Goal: Information Seeking & Learning: Learn about a topic

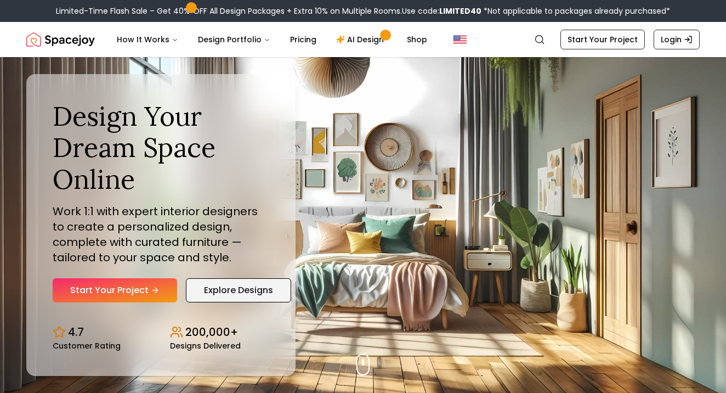
click at [217, 289] on link "Explore Designs" at bounding box center [238, 290] width 105 height 24
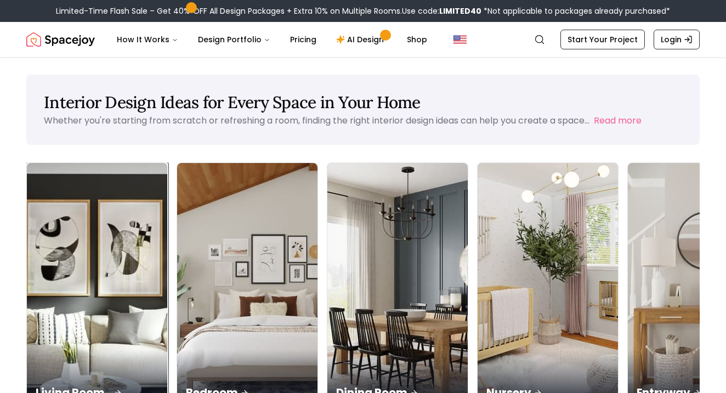
click at [100, 242] on img at bounding box center [97, 287] width 147 height 260
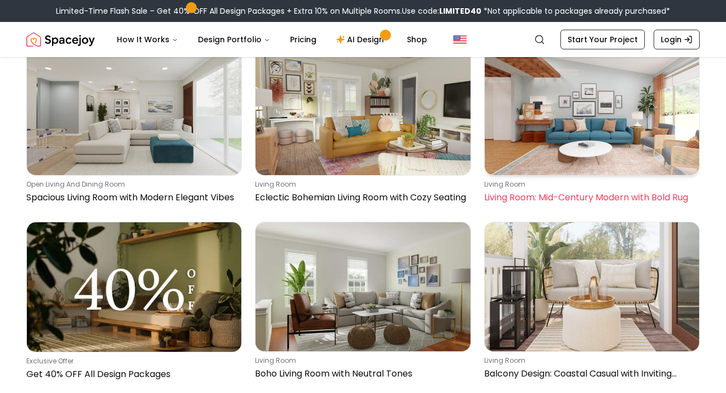
scroll to position [146, 0]
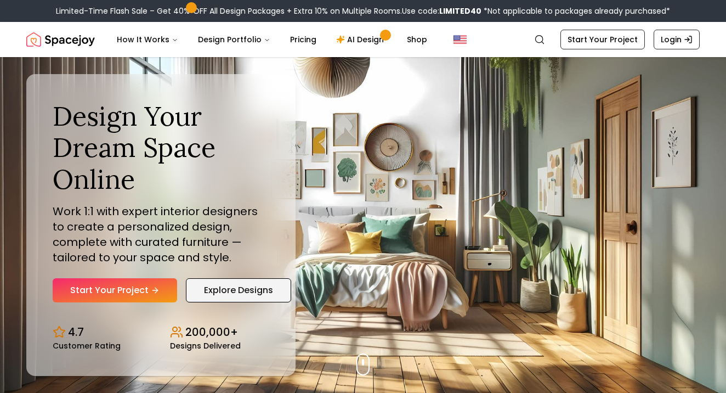
click at [259, 287] on link "Explore Designs" at bounding box center [238, 290] width 105 height 24
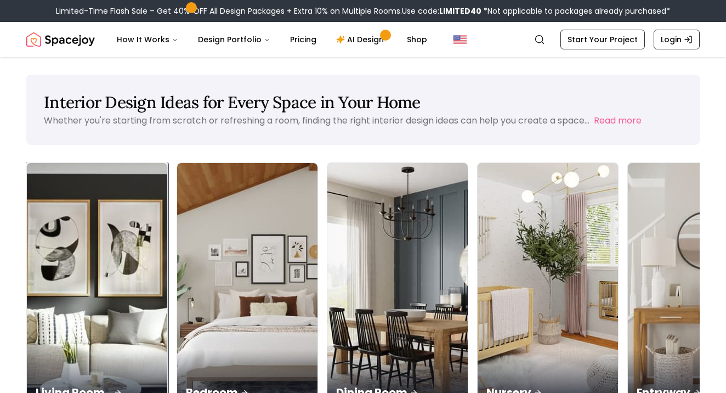
click at [88, 349] on div "Living Room" at bounding box center [97, 379] width 140 height 61
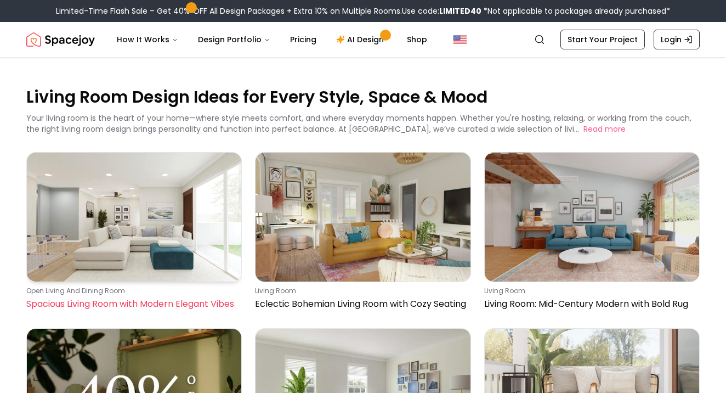
click at [138, 238] on img at bounding box center [134, 216] width 214 height 129
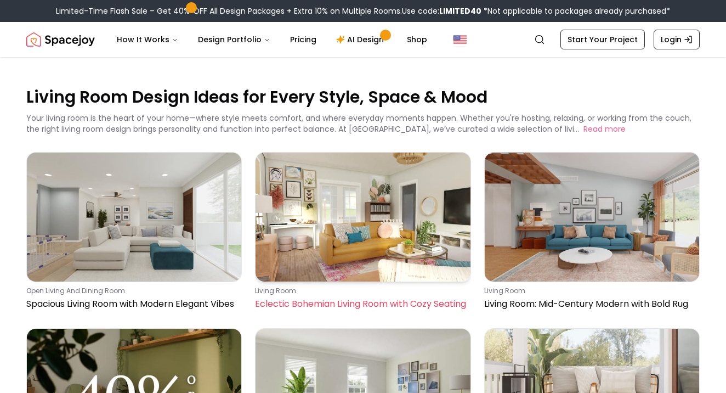
click at [370, 206] on img at bounding box center [362, 216] width 214 height 129
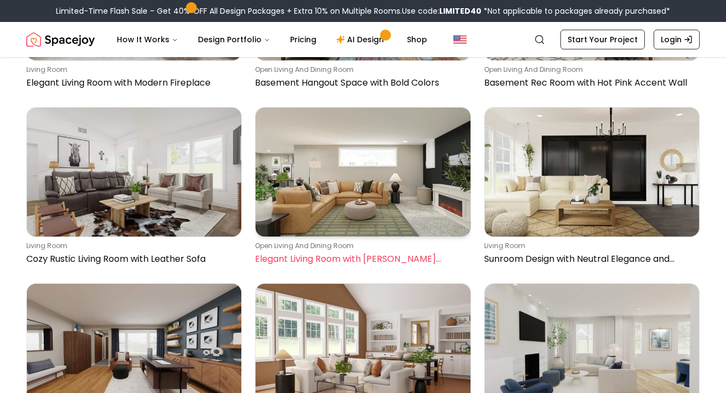
scroll to position [4313, 0]
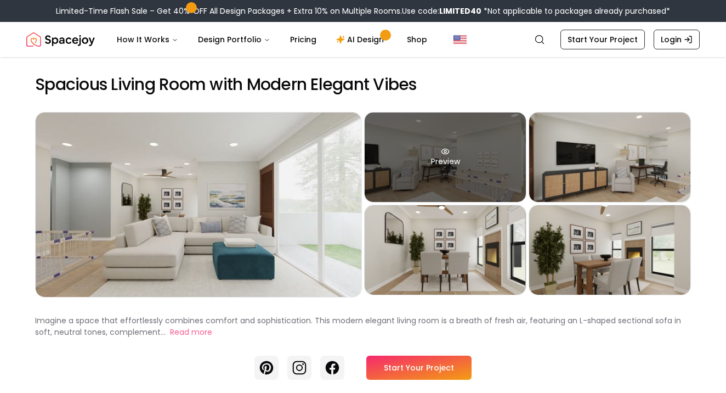
click at [405, 172] on div "Preview" at bounding box center [445, 156] width 161 height 89
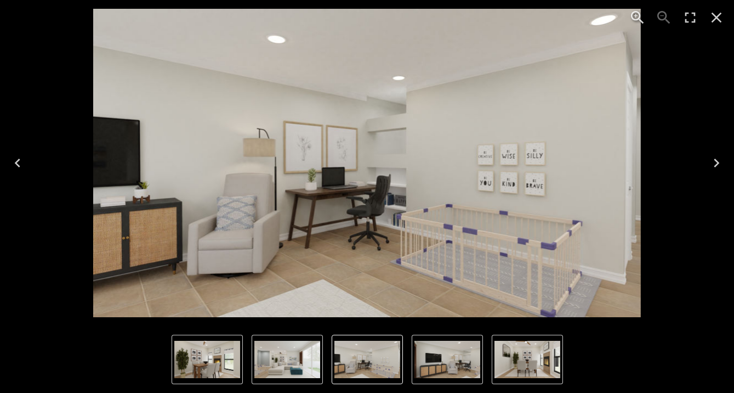
click at [714, 159] on icon "Next" at bounding box center [717, 163] width 18 height 18
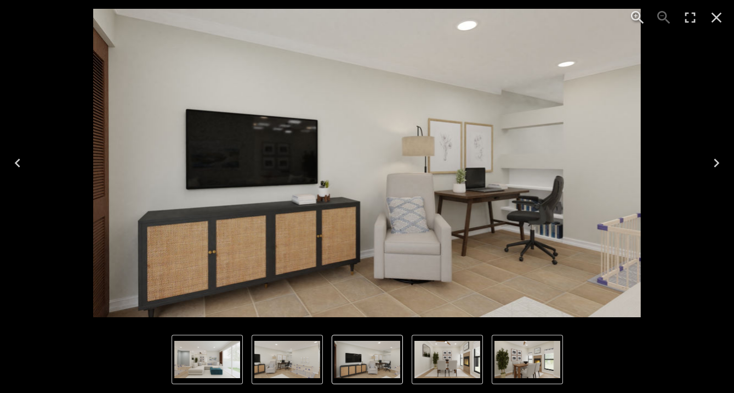
click at [713, 159] on icon "Next" at bounding box center [717, 163] width 18 height 18
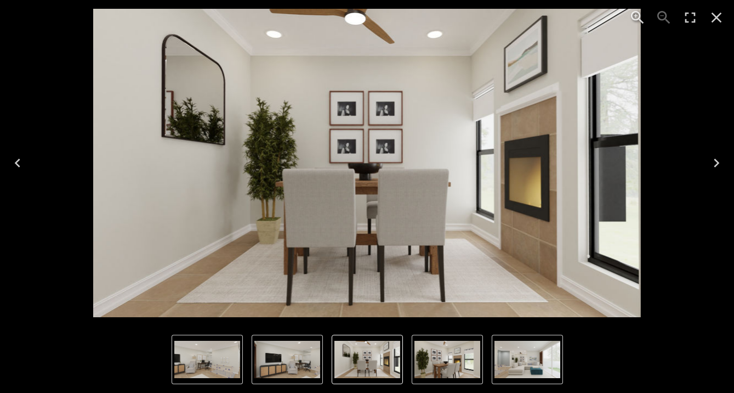
click at [713, 159] on icon "Next" at bounding box center [717, 163] width 18 height 18
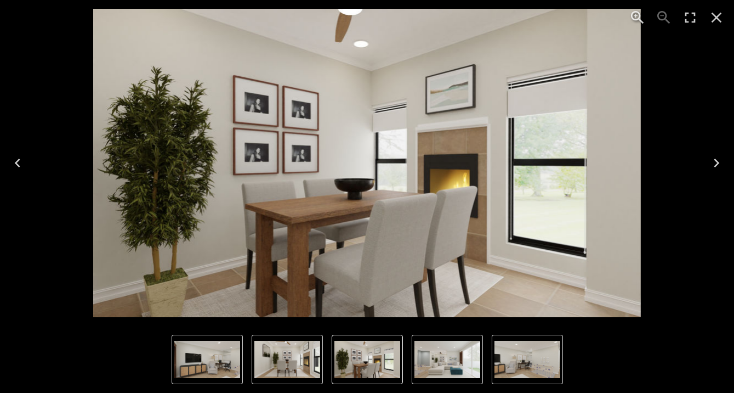
click at [713, 159] on icon "Next" at bounding box center [717, 163] width 18 height 18
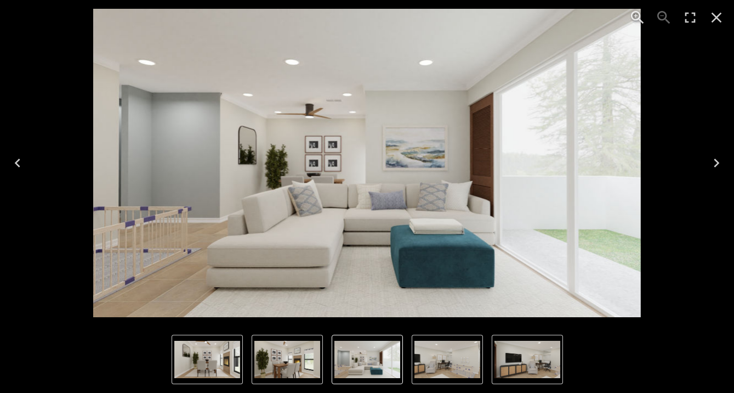
click at [713, 159] on icon "Next" at bounding box center [717, 163] width 18 height 18
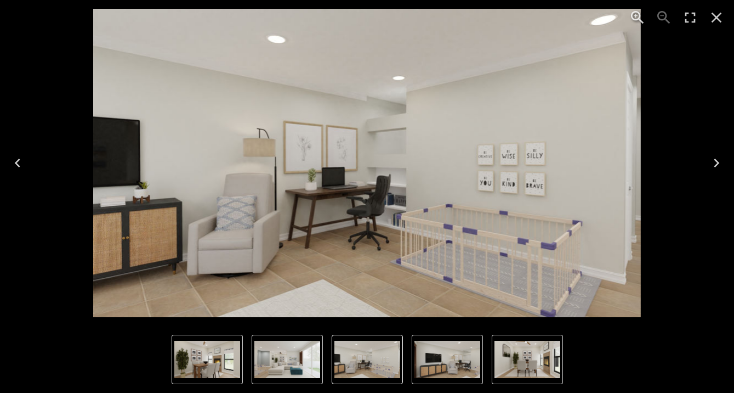
click at [721, 17] on icon "Close" at bounding box center [717, 18] width 18 height 18
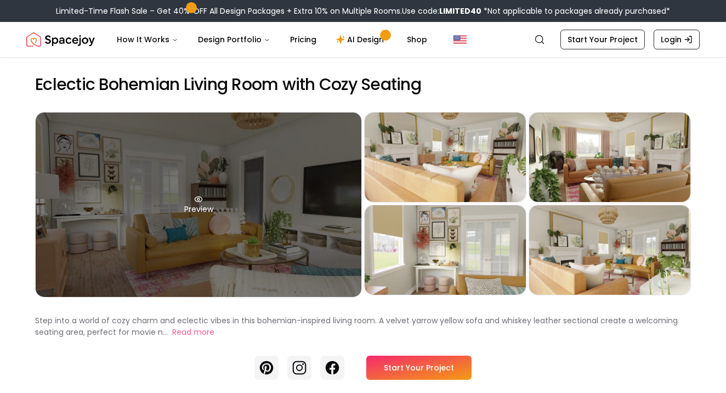
click at [281, 220] on div "Preview" at bounding box center [199, 204] width 326 height 184
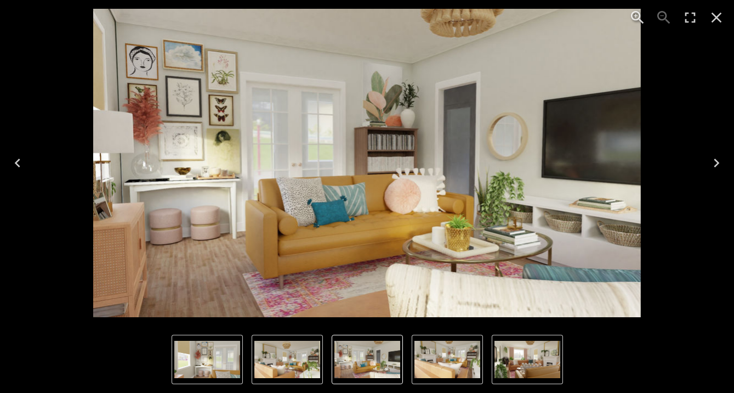
click at [721, 160] on icon "Next" at bounding box center [717, 163] width 18 height 18
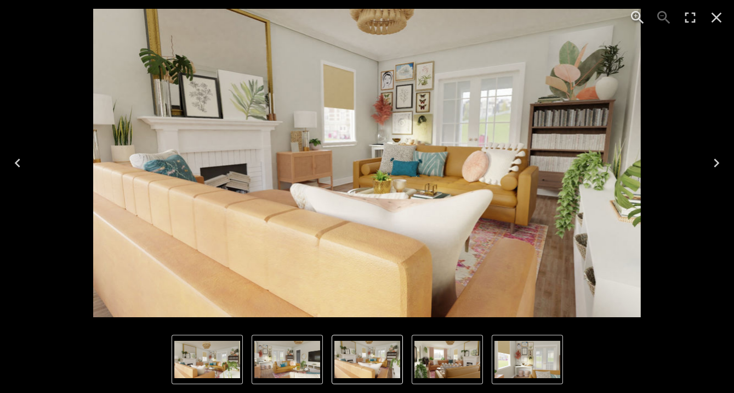
click at [721, 160] on icon "Next" at bounding box center [717, 163] width 18 height 18
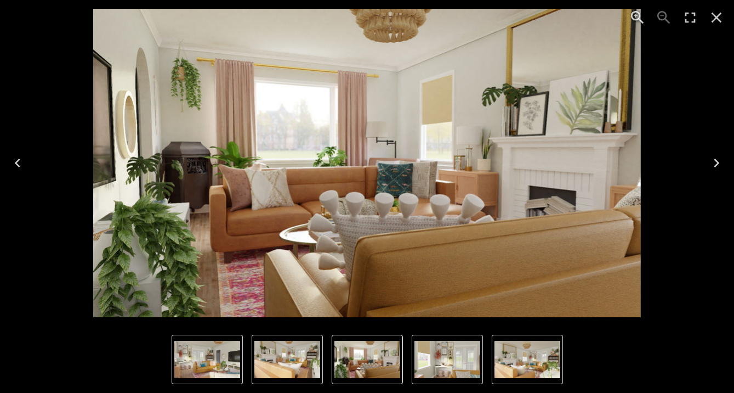
click at [721, 160] on icon "Next" at bounding box center [717, 163] width 18 height 18
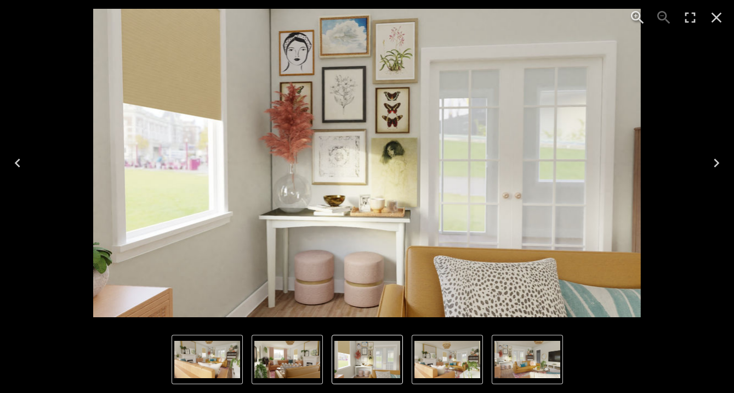
click at [721, 160] on icon "Next" at bounding box center [717, 163] width 18 height 18
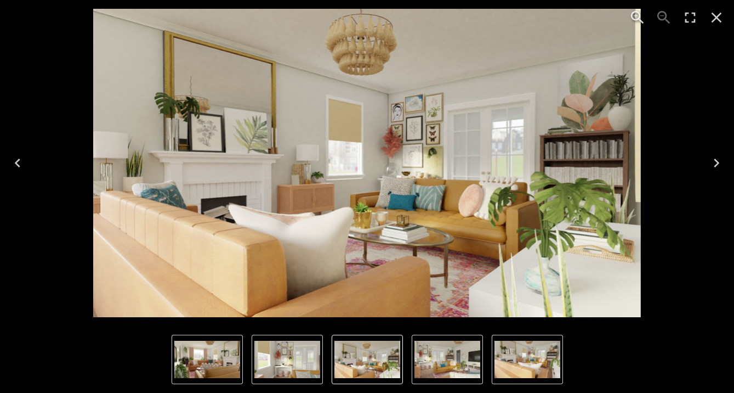
click at [721, 160] on icon "Next" at bounding box center [717, 163] width 18 height 18
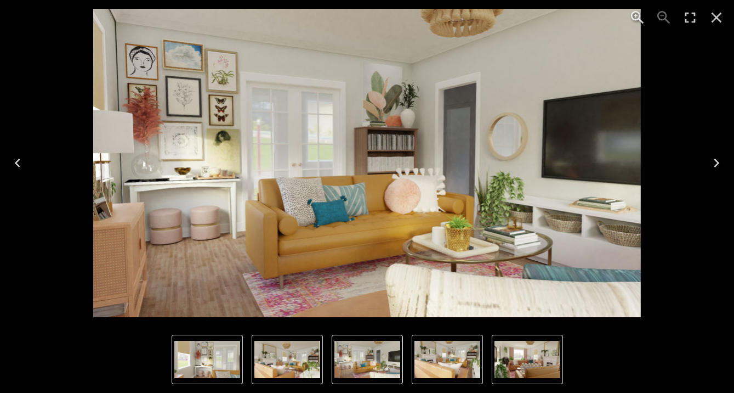
click at [721, 160] on icon "Next" at bounding box center [717, 163] width 18 height 18
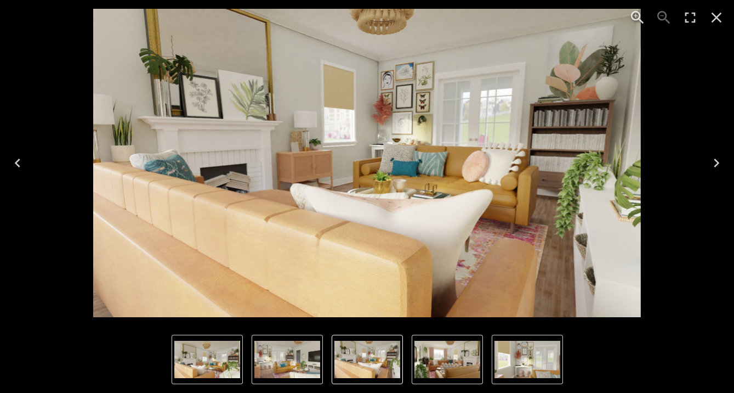
click at [721, 160] on icon "Next" at bounding box center [717, 163] width 18 height 18
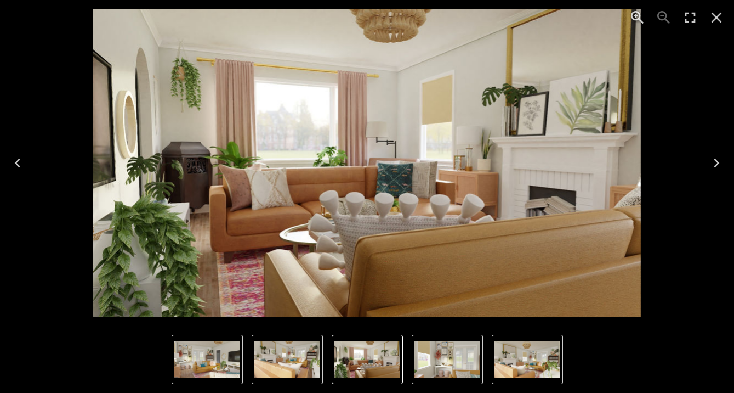
click at [721, 160] on icon "Next" at bounding box center [717, 163] width 18 height 18
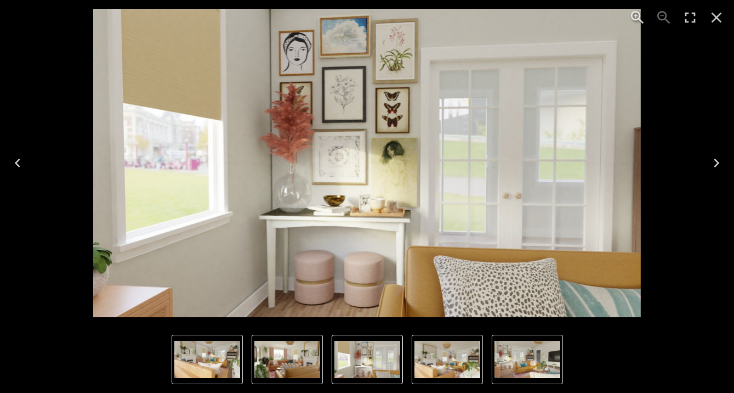
click at [719, 18] on icon "Close" at bounding box center [717, 18] width 18 height 18
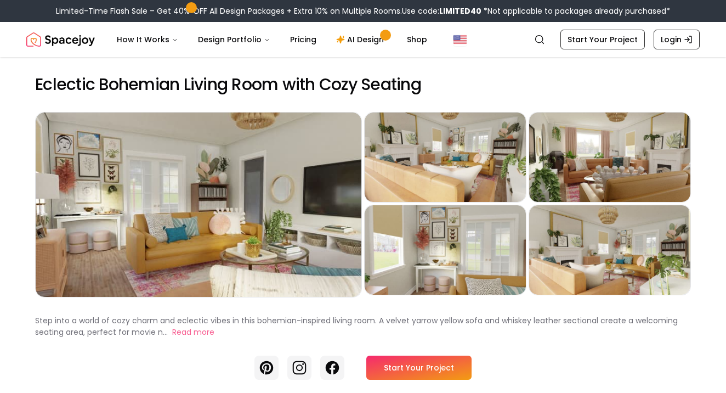
drag, startPoint x: 596, startPoint y: 363, endPoint x: 575, endPoint y: 335, distance: 36.0
click at [596, 363] on div "Pinterest Instagram Facebook Start Your Project" at bounding box center [363, 367] width 656 height 24
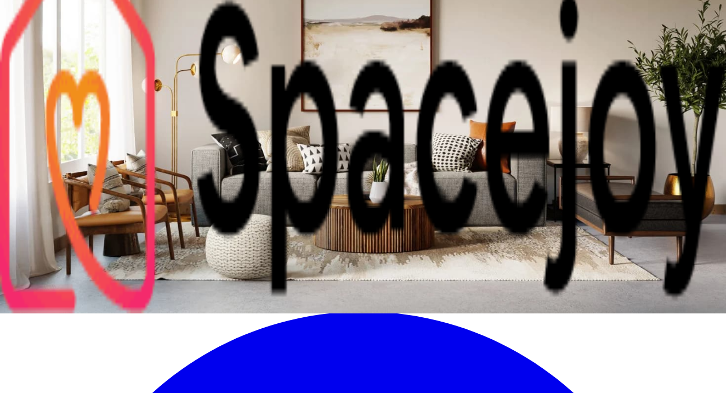
scroll to position [87, 0]
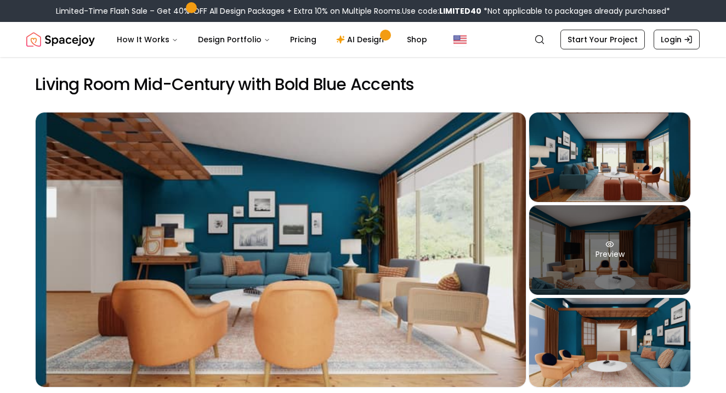
click at [606, 252] on div "Preview" at bounding box center [609, 249] width 161 height 89
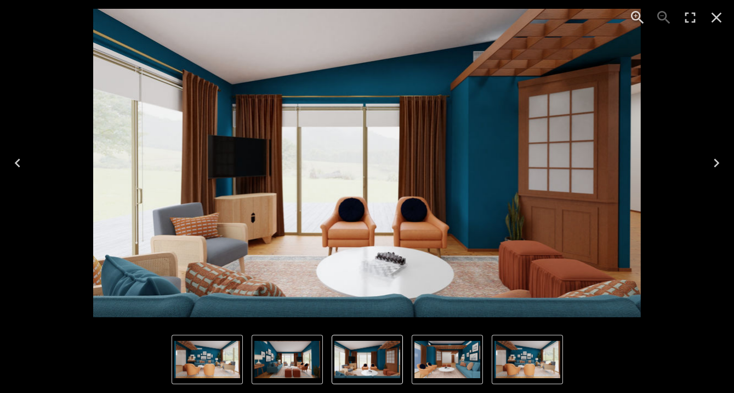
click at [718, 166] on icon "Next" at bounding box center [717, 163] width 18 height 18
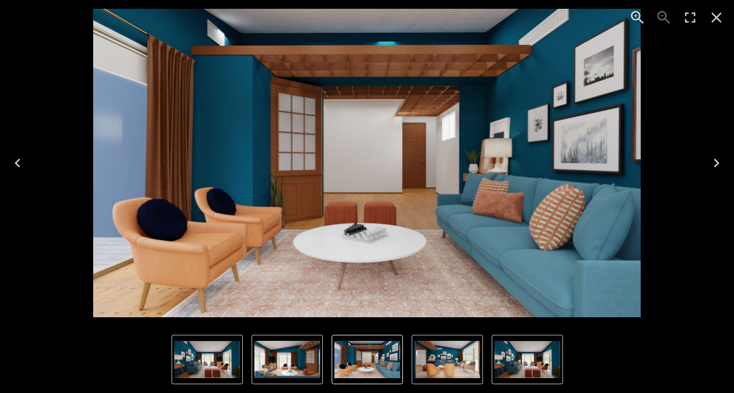
click at [718, 165] on icon "Next" at bounding box center [717, 163] width 18 height 18
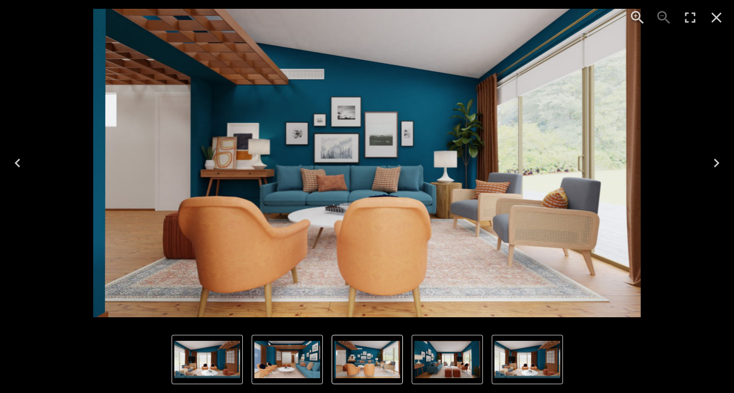
click at [718, 165] on icon "Next" at bounding box center [717, 163] width 18 height 18
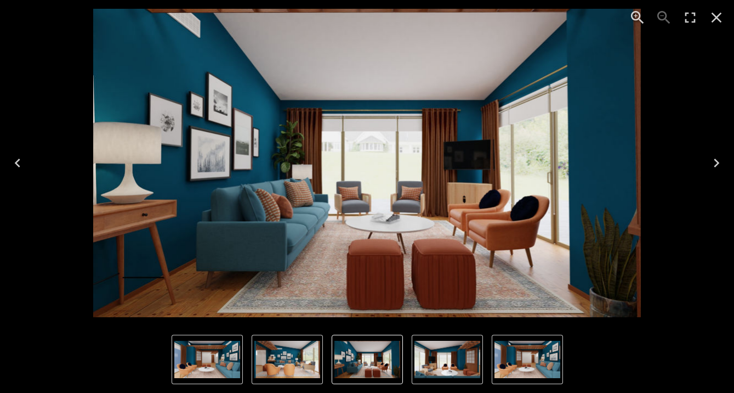
click at [718, 165] on icon "Next" at bounding box center [717, 163] width 18 height 18
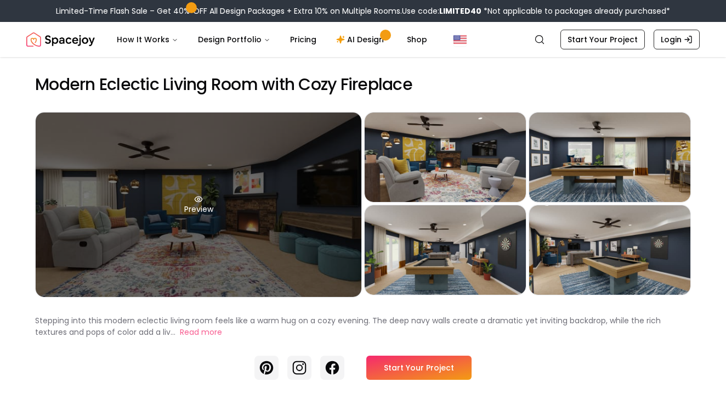
click at [278, 203] on div "Preview" at bounding box center [199, 204] width 326 height 184
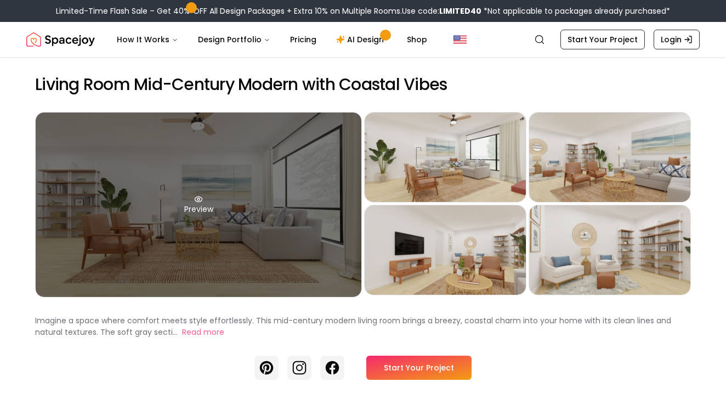
click at [260, 234] on div "Preview" at bounding box center [199, 204] width 326 height 184
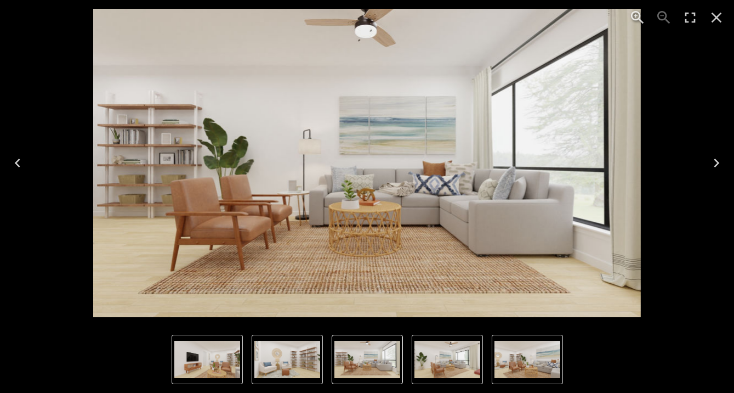
click at [719, 163] on icon "Next" at bounding box center [717, 163] width 18 height 18
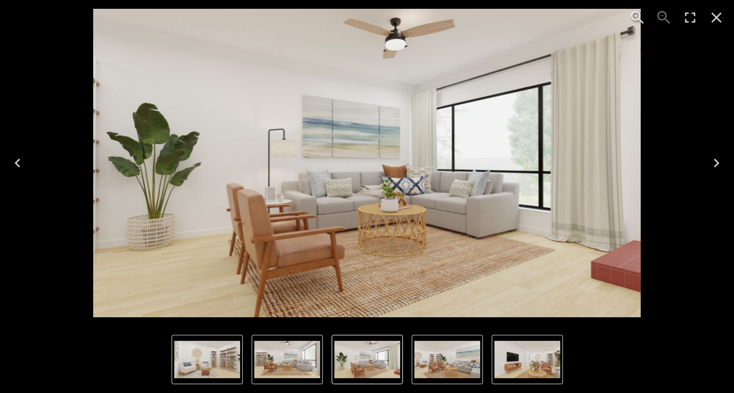
click at [719, 163] on icon "Next" at bounding box center [717, 163] width 18 height 18
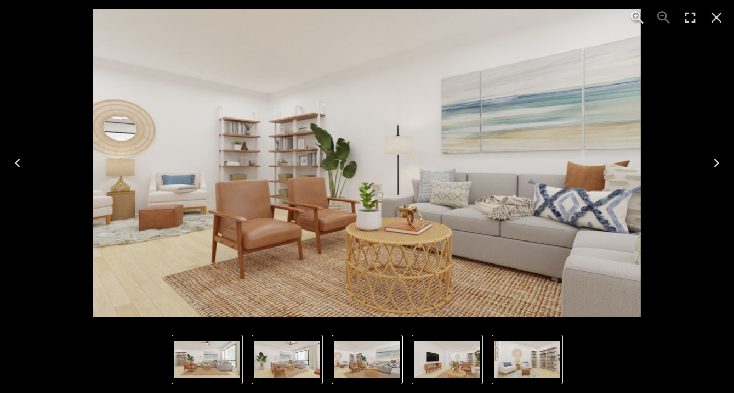
click at [719, 163] on icon "Next" at bounding box center [717, 163] width 18 height 18
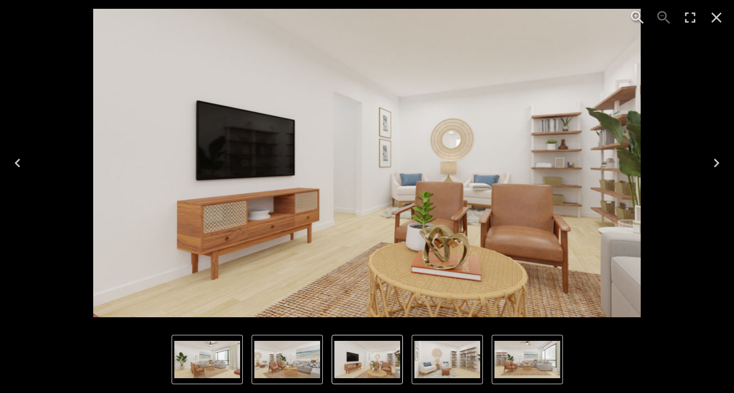
click at [719, 163] on icon "Next" at bounding box center [717, 163] width 18 height 18
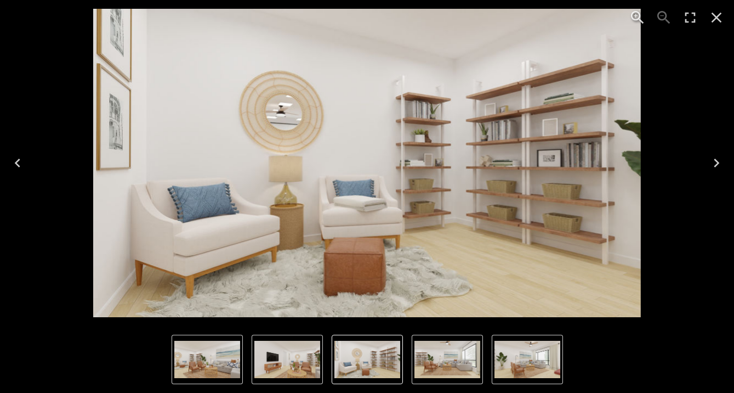
click at [719, 163] on icon "Next" at bounding box center [717, 163] width 18 height 18
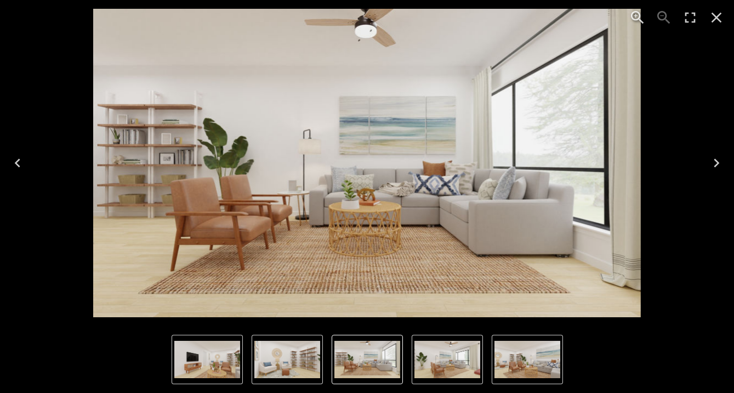
click at [719, 163] on icon "Next" at bounding box center [717, 163] width 18 height 18
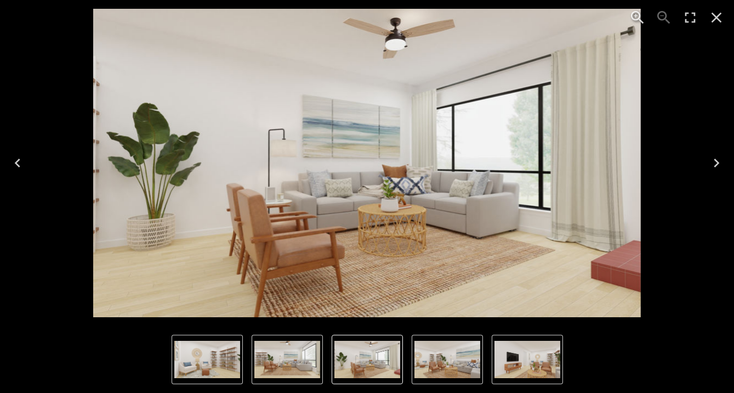
click at [719, 163] on icon "Next" at bounding box center [717, 163] width 18 height 18
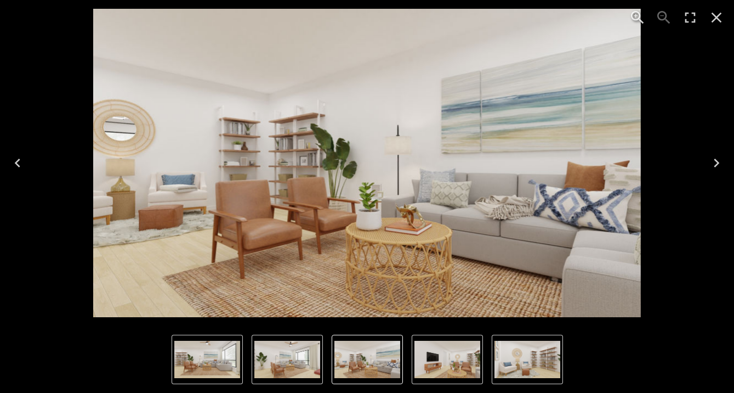
click at [719, 163] on icon "Next" at bounding box center [717, 163] width 18 height 18
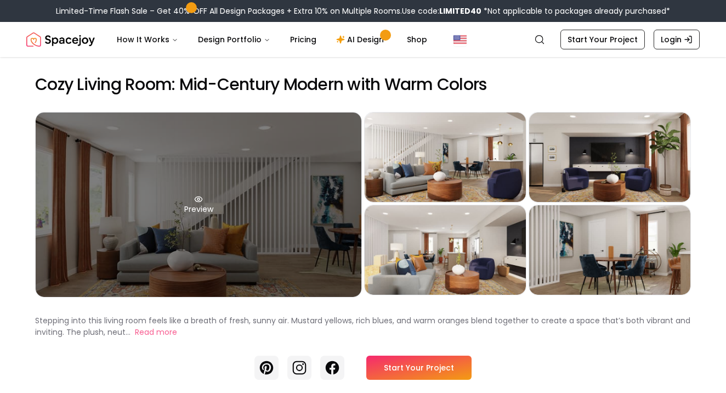
click at [215, 211] on div "Preview" at bounding box center [199, 204] width 326 height 184
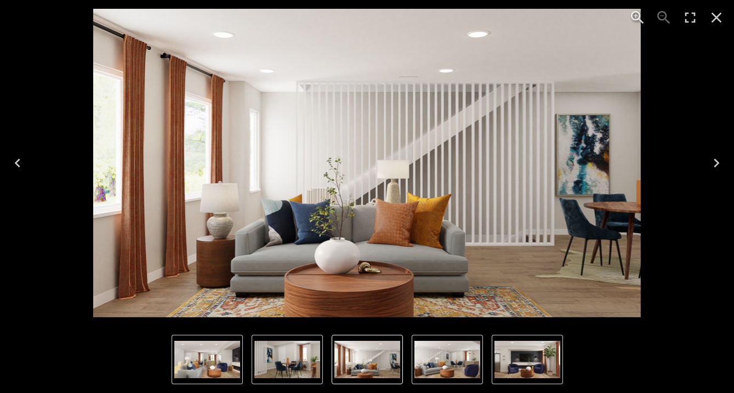
click at [717, 163] on icon "Next" at bounding box center [716, 162] width 5 height 9
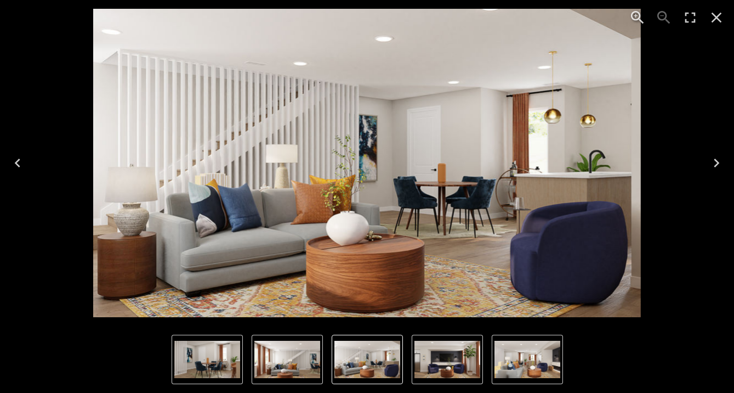
click at [717, 163] on icon "Next" at bounding box center [716, 162] width 5 height 9
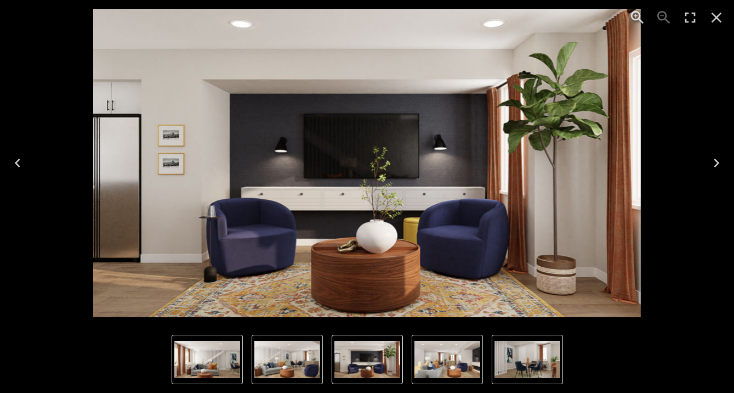
click at [717, 163] on icon "Next" at bounding box center [716, 162] width 5 height 9
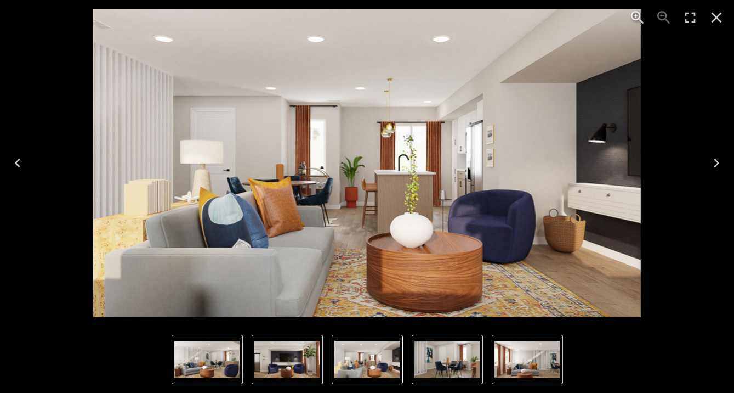
click at [717, 163] on icon "Next" at bounding box center [716, 162] width 5 height 9
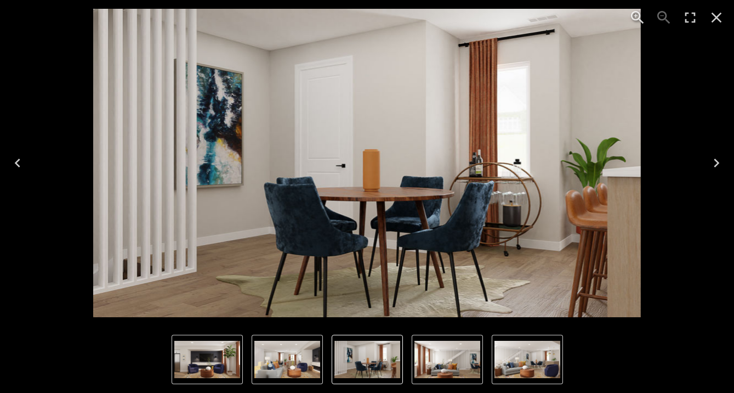
click at [717, 163] on icon "Next" at bounding box center [716, 162] width 5 height 9
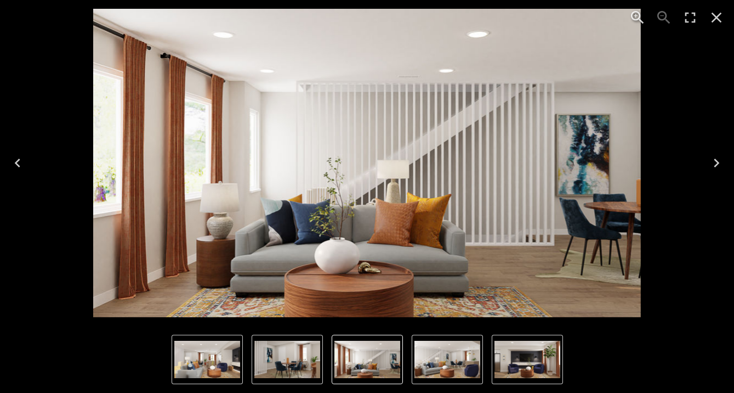
click at [717, 163] on icon "Next" at bounding box center [716, 162] width 5 height 9
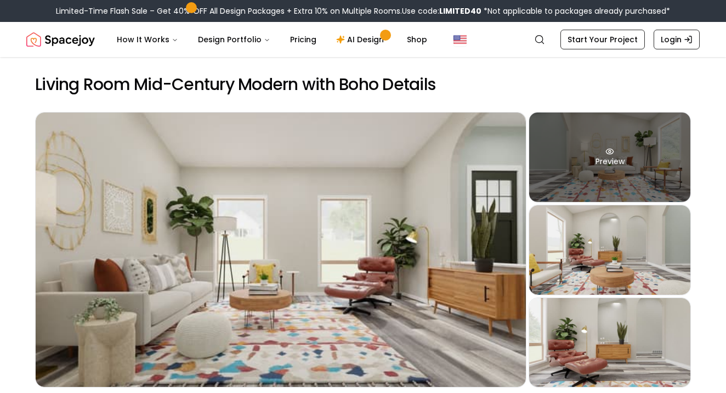
click at [579, 151] on div "Preview" at bounding box center [609, 156] width 161 height 89
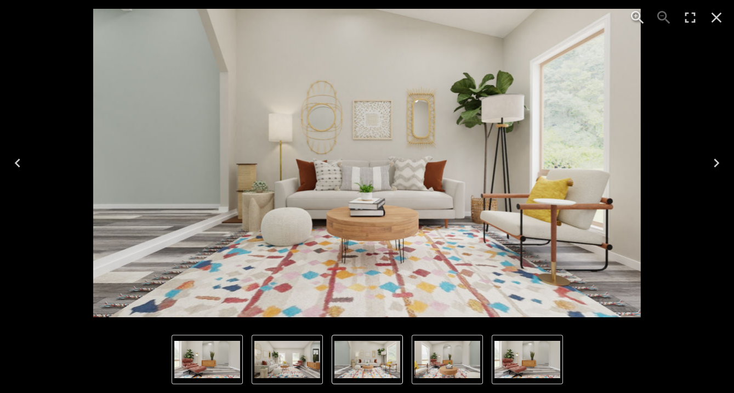
click at [715, 160] on icon "Next" at bounding box center [716, 162] width 5 height 9
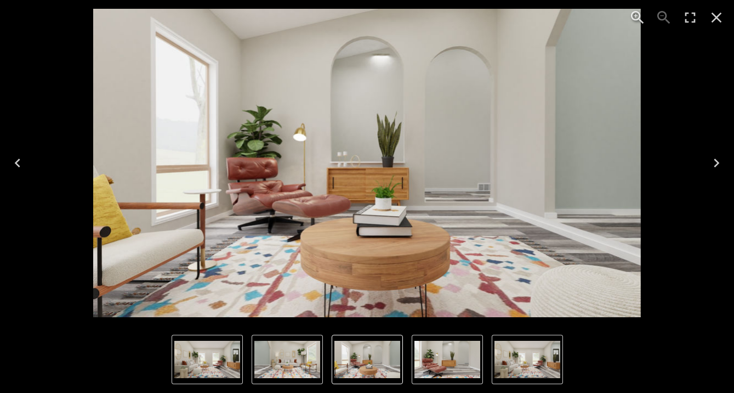
click at [715, 161] on icon "Next" at bounding box center [716, 162] width 5 height 9
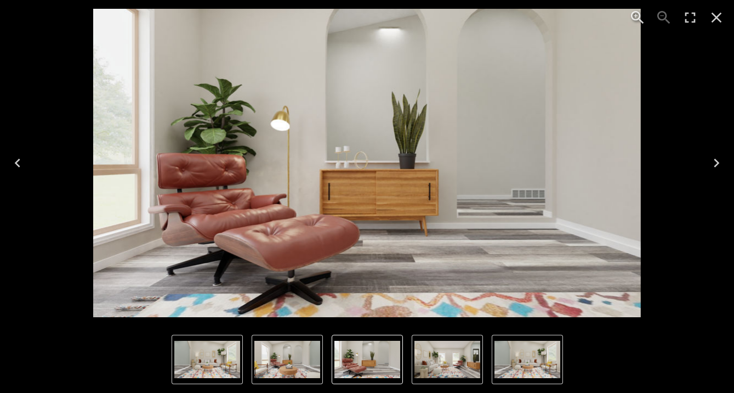
click at [715, 160] on icon "Next" at bounding box center [716, 162] width 5 height 9
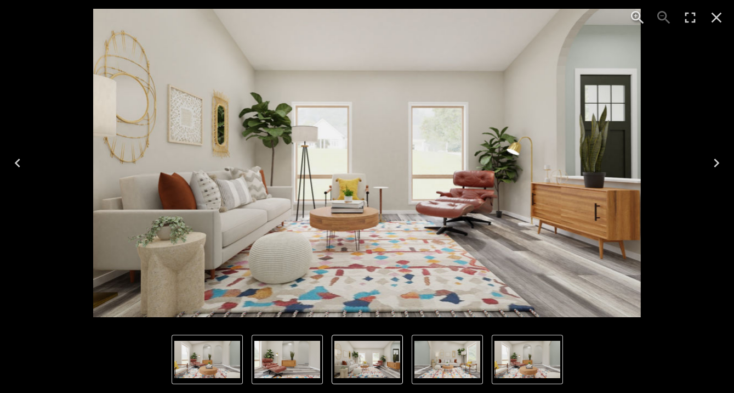
click at [715, 160] on icon "Next" at bounding box center [716, 162] width 5 height 9
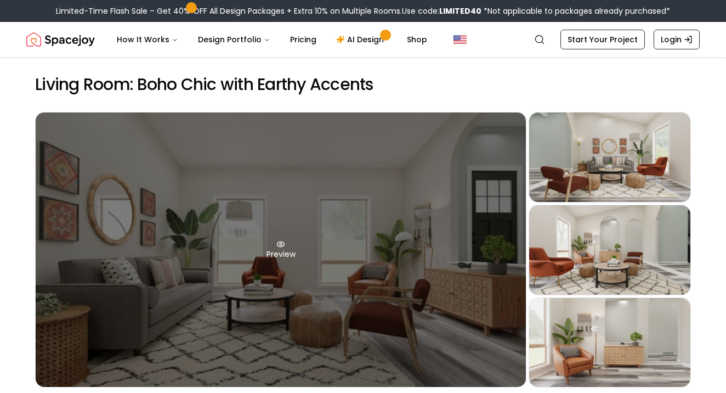
click at [487, 248] on div "Preview" at bounding box center [281, 249] width 490 height 274
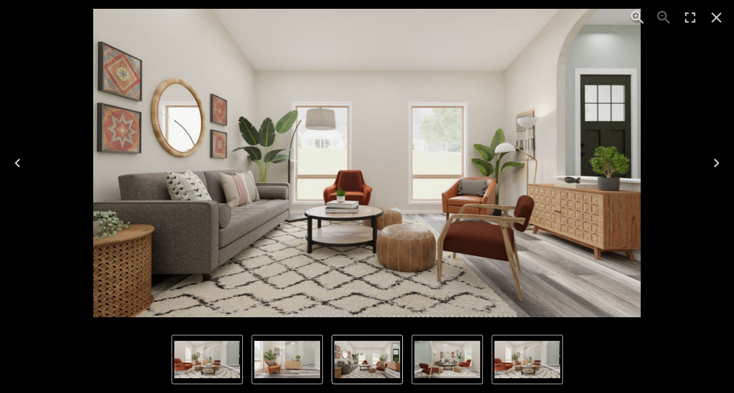
click at [716, 161] on icon "Next" at bounding box center [716, 162] width 5 height 9
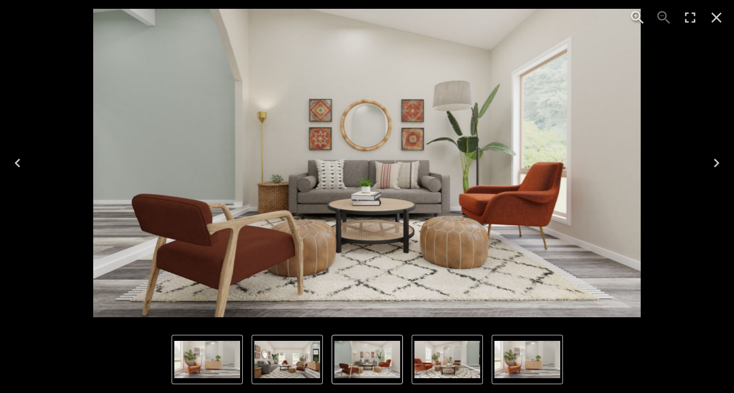
click at [716, 160] on icon "Next" at bounding box center [716, 162] width 5 height 9
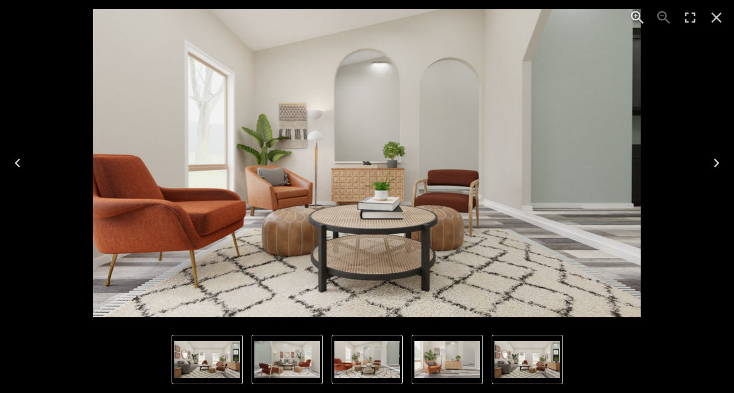
click at [716, 160] on icon "Next" at bounding box center [716, 162] width 5 height 9
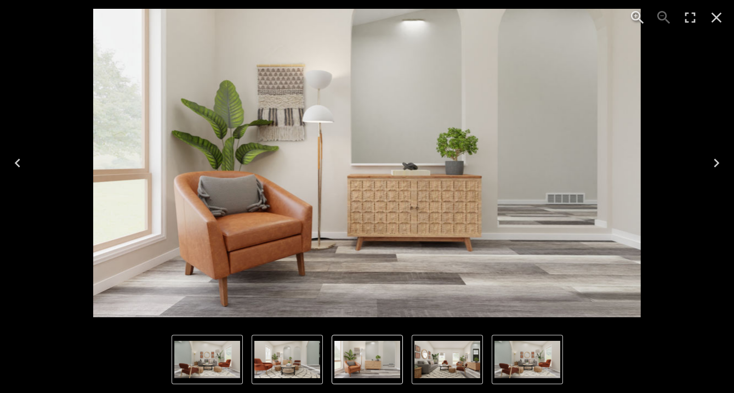
click at [716, 160] on icon "Next" at bounding box center [716, 162] width 5 height 9
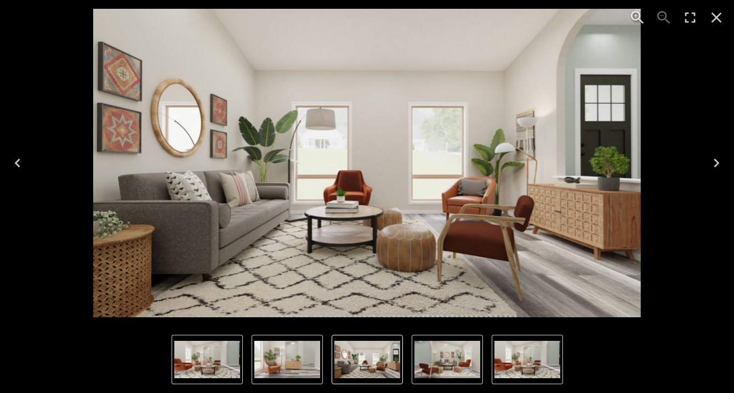
click at [716, 160] on icon "Next" at bounding box center [716, 162] width 5 height 9
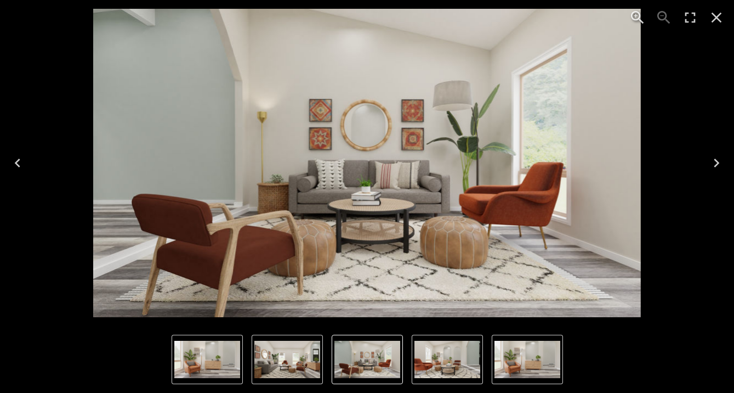
click at [716, 160] on icon "Next" at bounding box center [716, 162] width 5 height 9
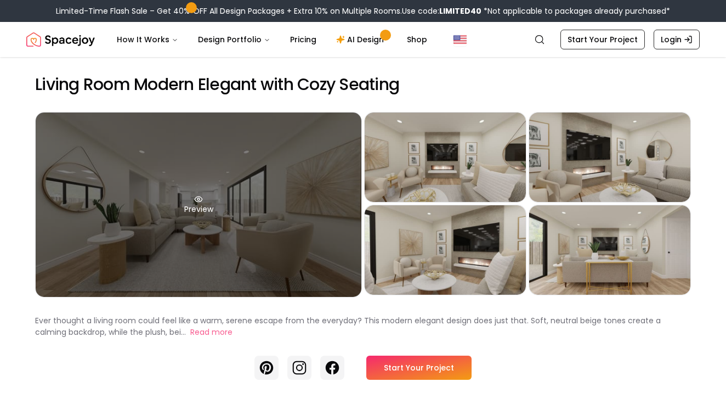
click at [250, 221] on div "Preview" at bounding box center [199, 204] width 326 height 184
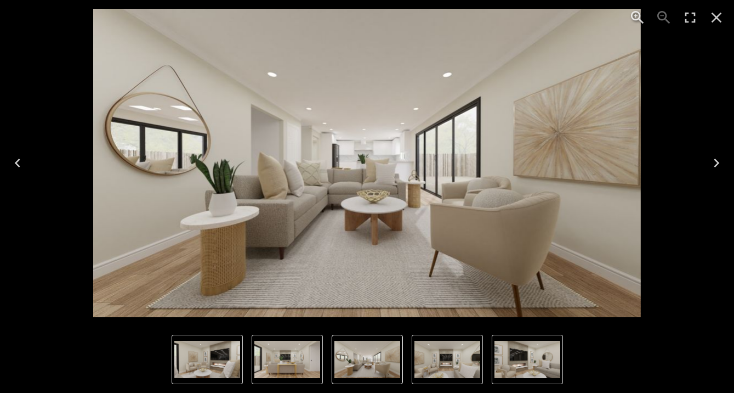
click at [724, 158] on icon "Next" at bounding box center [717, 163] width 18 height 18
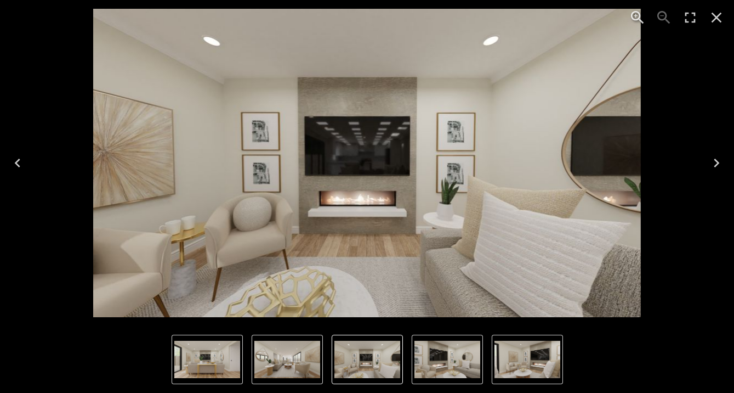
click at [724, 158] on icon "Next" at bounding box center [717, 163] width 18 height 18
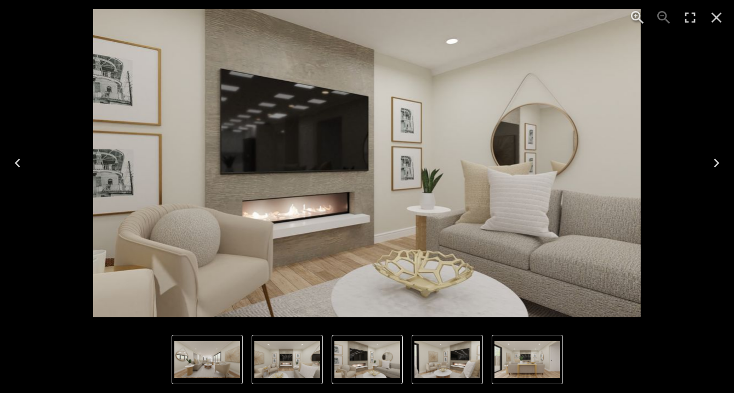
click at [724, 158] on icon "Next" at bounding box center [717, 163] width 18 height 18
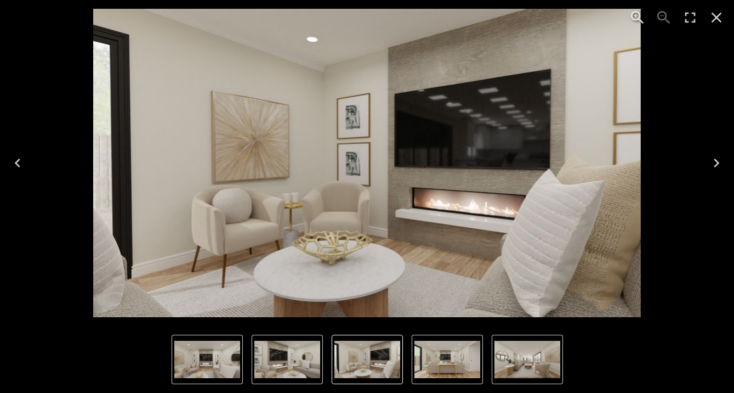
click at [724, 158] on icon "Next" at bounding box center [717, 163] width 18 height 18
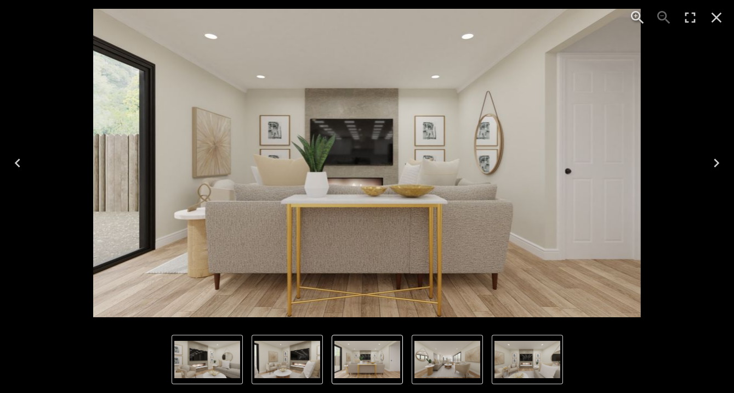
click at [723, 158] on icon "Next" at bounding box center [717, 163] width 18 height 18
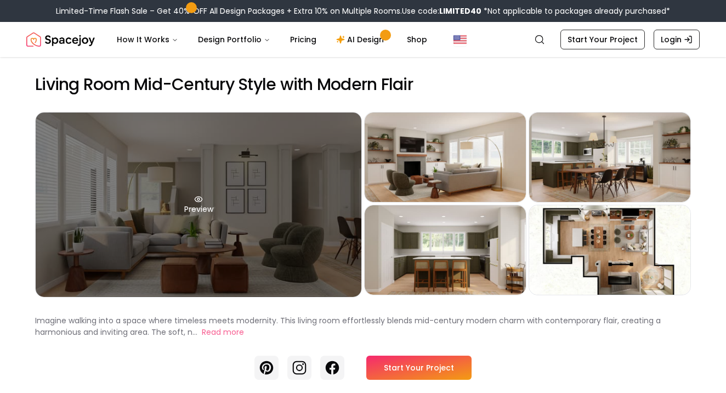
click at [229, 158] on div "Preview" at bounding box center [199, 204] width 326 height 184
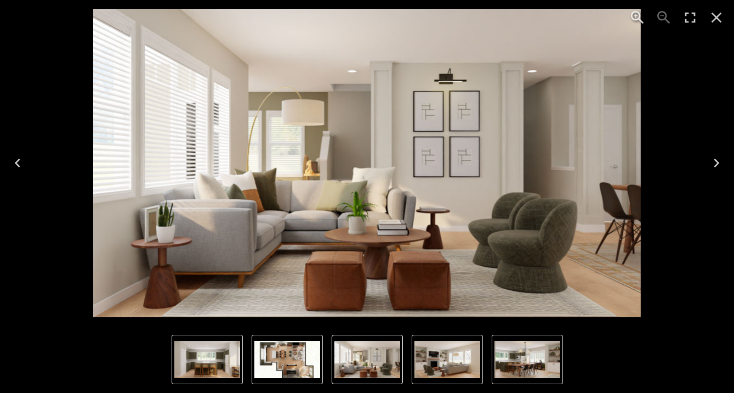
click at [719, 161] on icon "Next" at bounding box center [717, 163] width 18 height 18
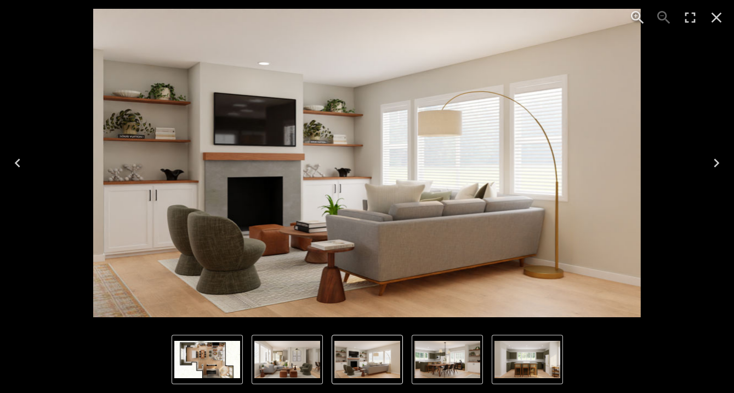
click at [719, 161] on icon "Next" at bounding box center [717, 163] width 18 height 18
